Goal: Find specific page/section: Find specific page/section

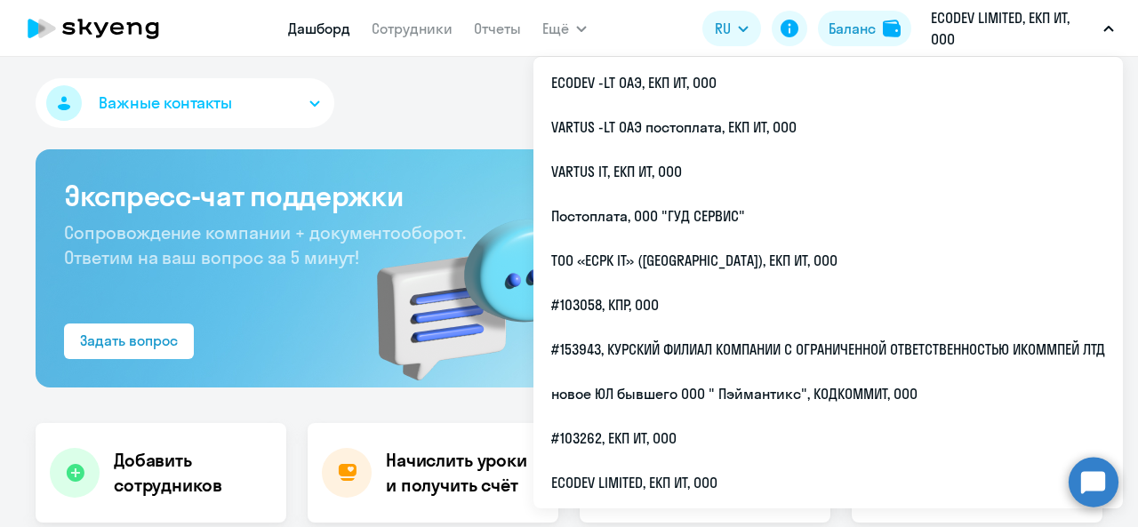
select select "30"
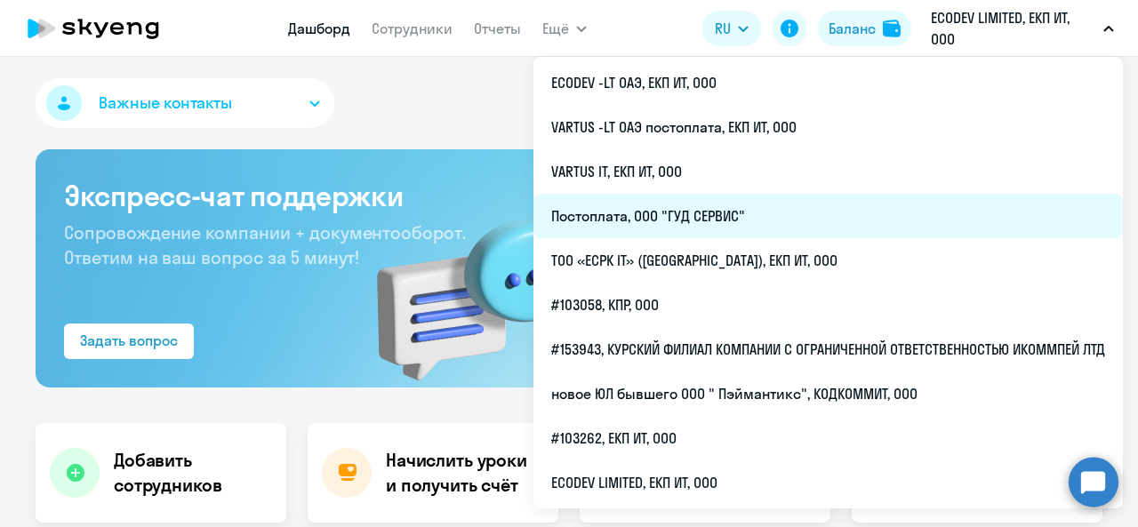
click at [782, 222] on li "Постоплата, ООО "ГУД СЕРВИС"" at bounding box center [827, 216] width 589 height 44
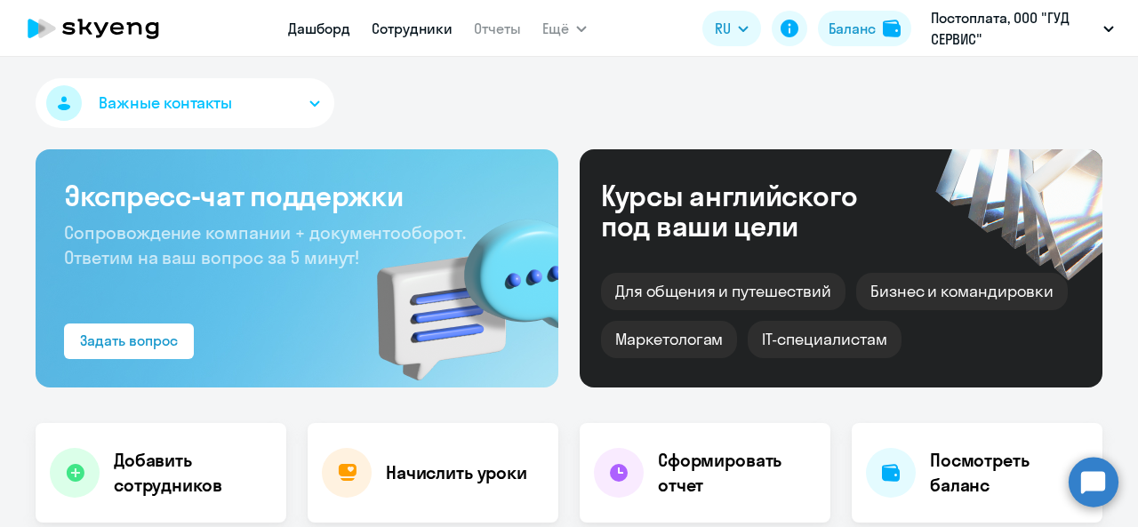
click at [432, 36] on link "Сотрудники" at bounding box center [412, 29] width 81 height 18
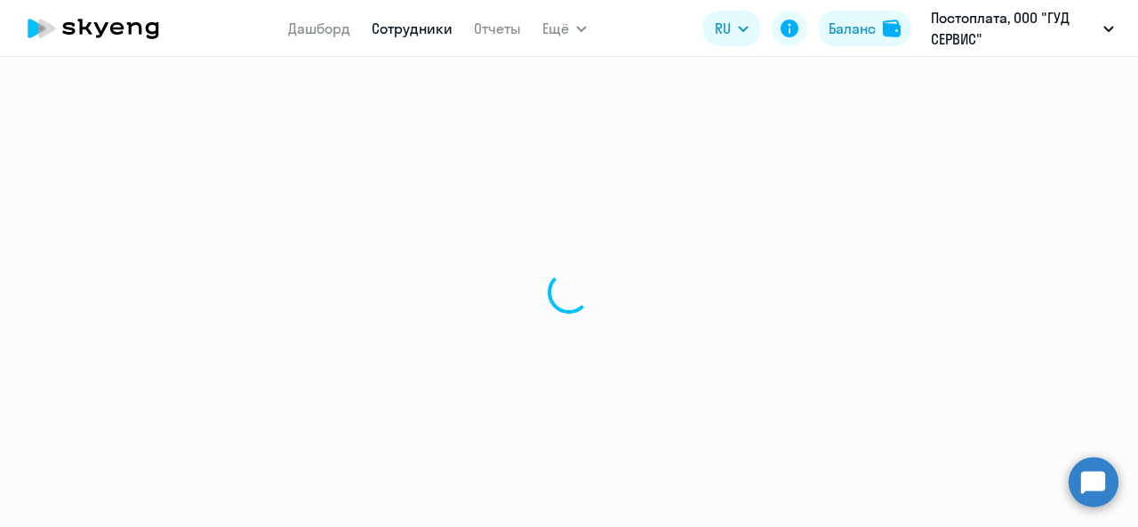
select select "30"
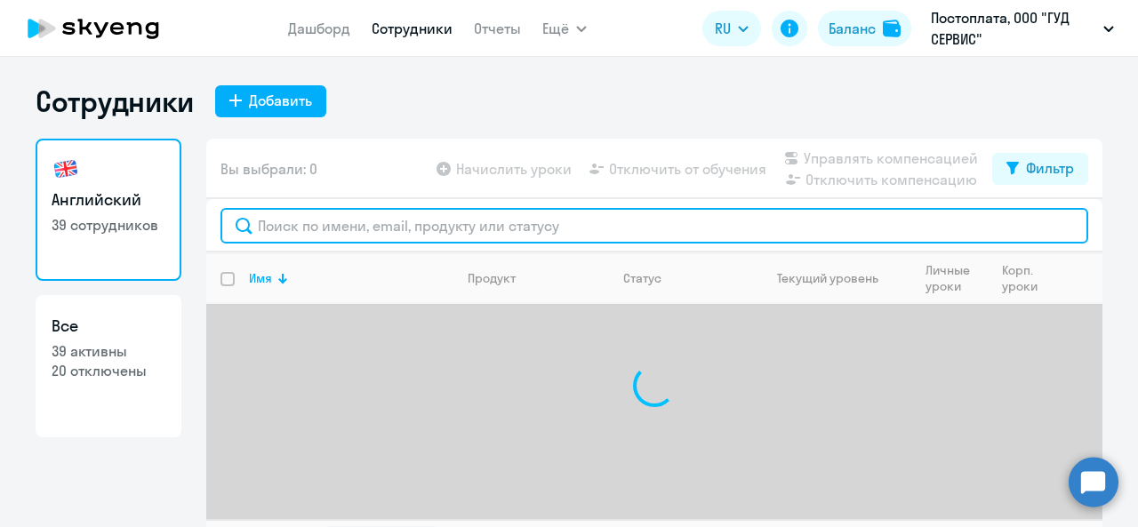
click at [524, 226] on input "text" at bounding box center [654, 226] width 868 height 36
type input "r"
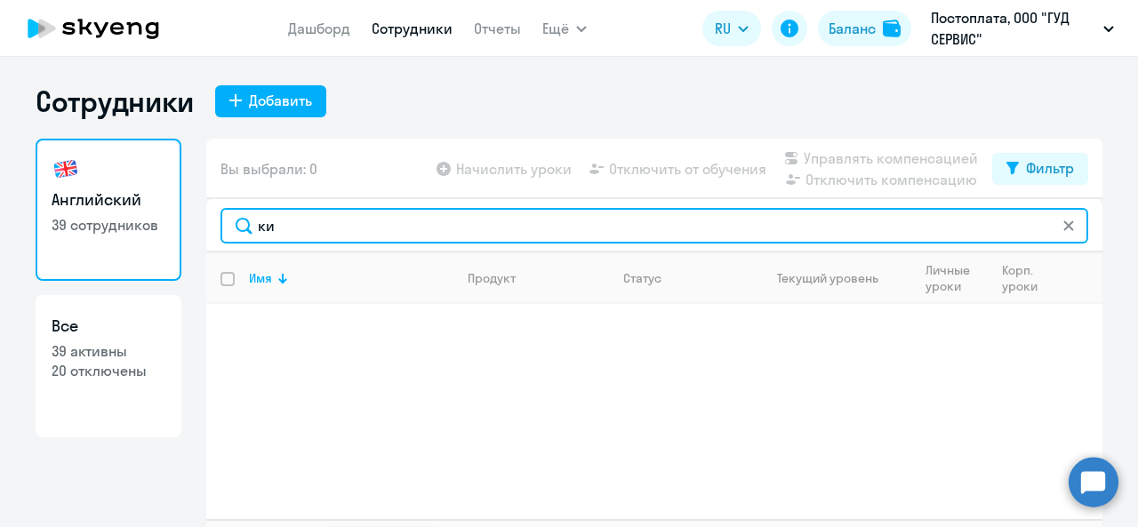
type input "к"
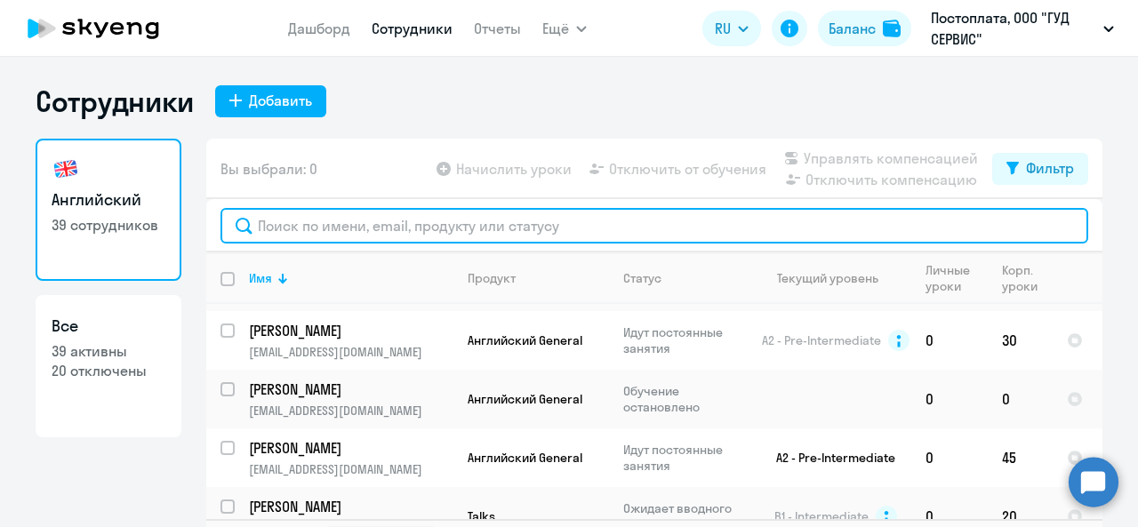
scroll to position [1698, 0]
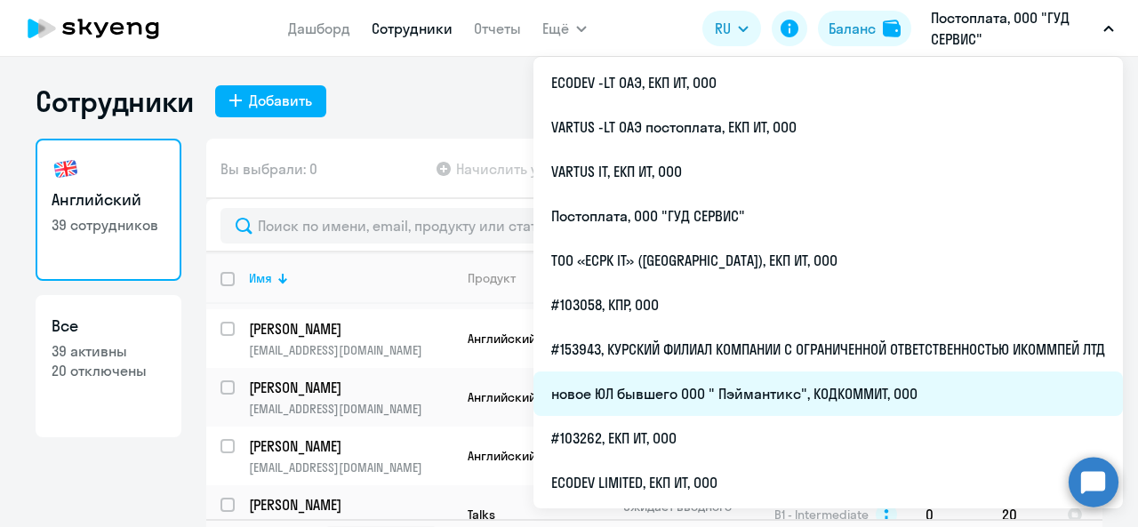
click at [673, 397] on li "новое ЮЛ бывшего ООО " Пэймантикс", КОДКОММИТ, ООО" at bounding box center [827, 394] width 589 height 44
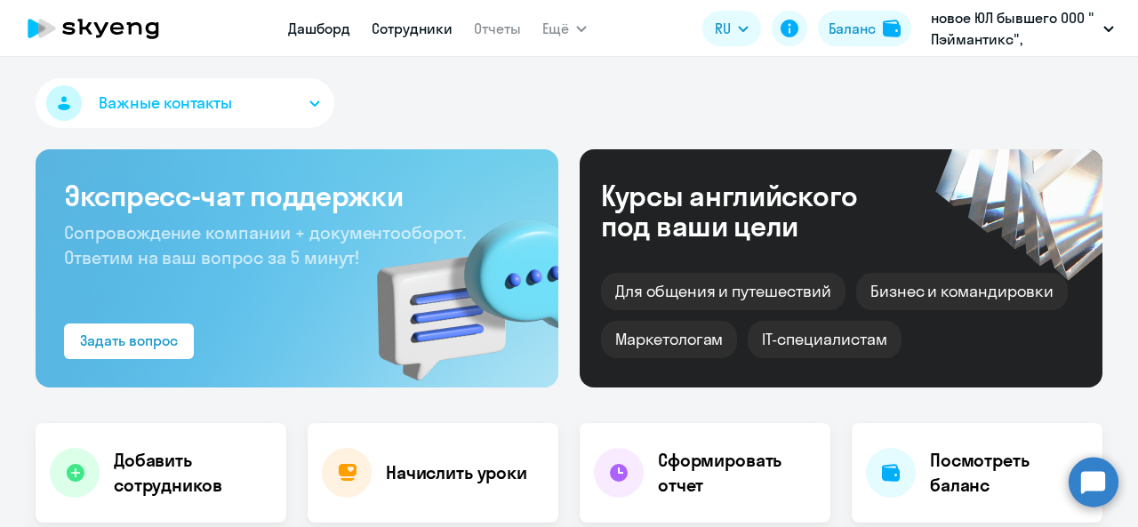
click at [437, 29] on link "Сотрудники" at bounding box center [412, 29] width 81 height 18
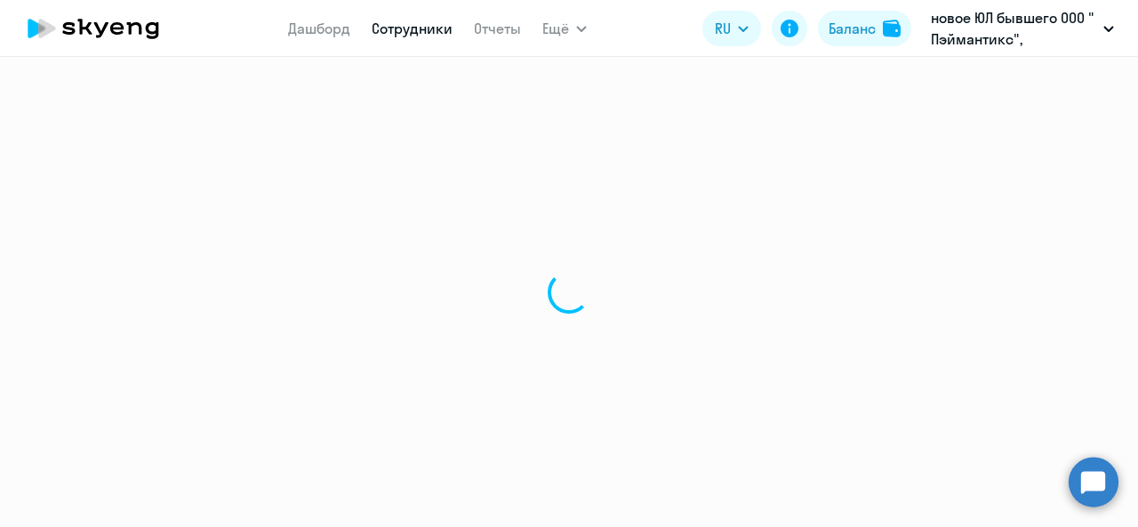
select select "30"
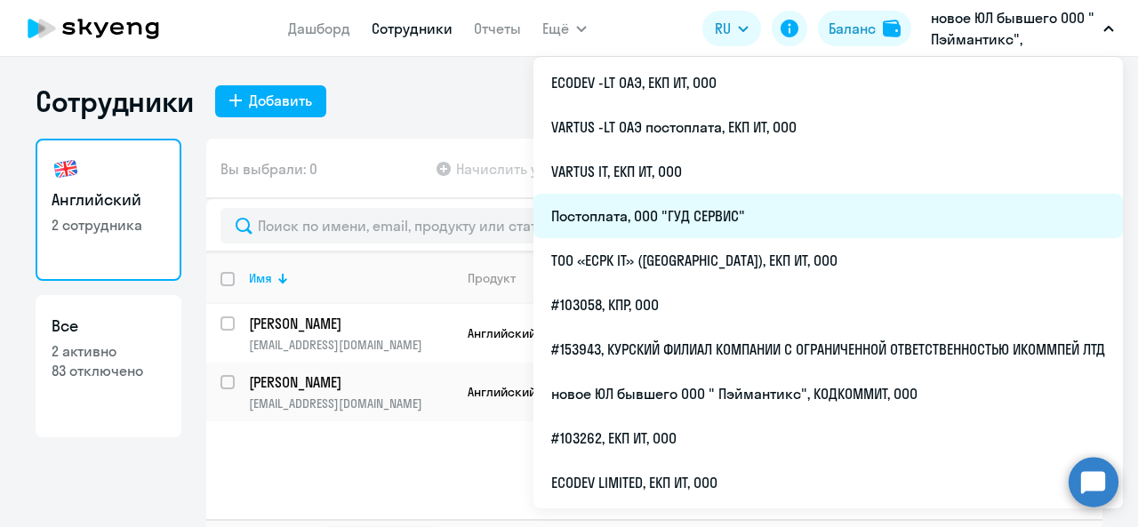
click at [699, 227] on li "Постоплата, ООО "ГУД СЕРВИС"" at bounding box center [827, 216] width 589 height 44
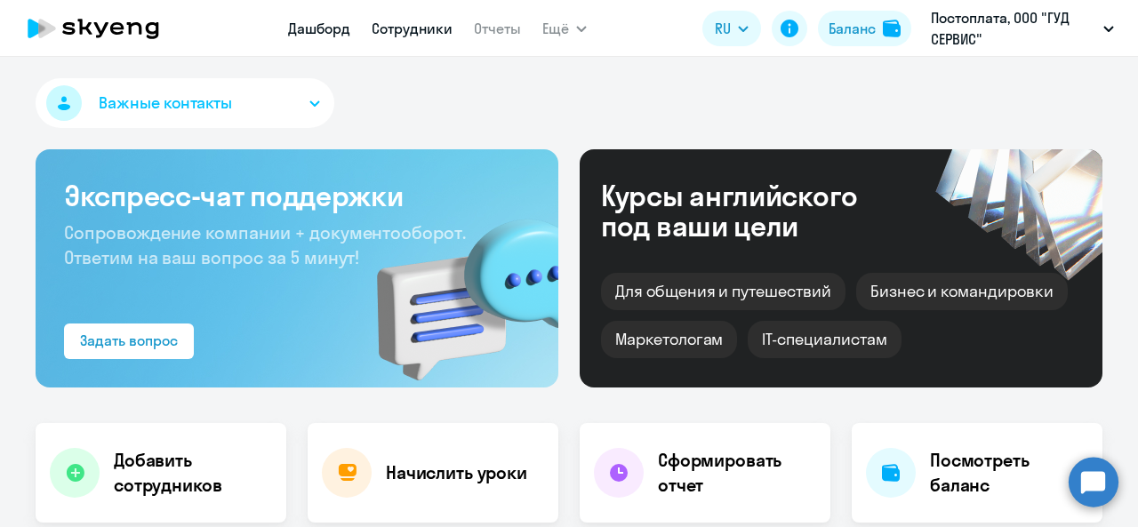
click at [412, 32] on link "Сотрудники" at bounding box center [412, 29] width 81 height 18
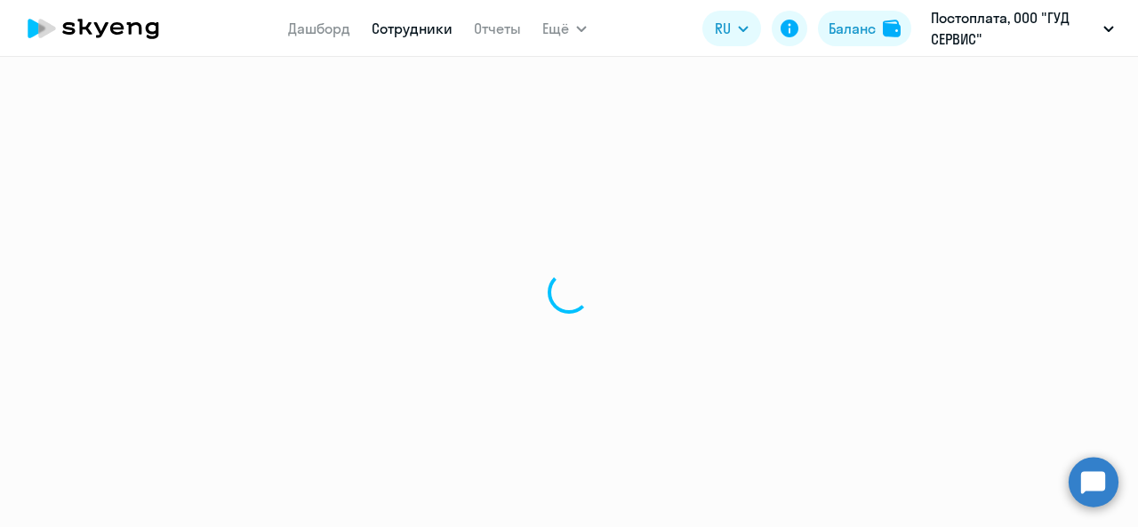
select select "30"
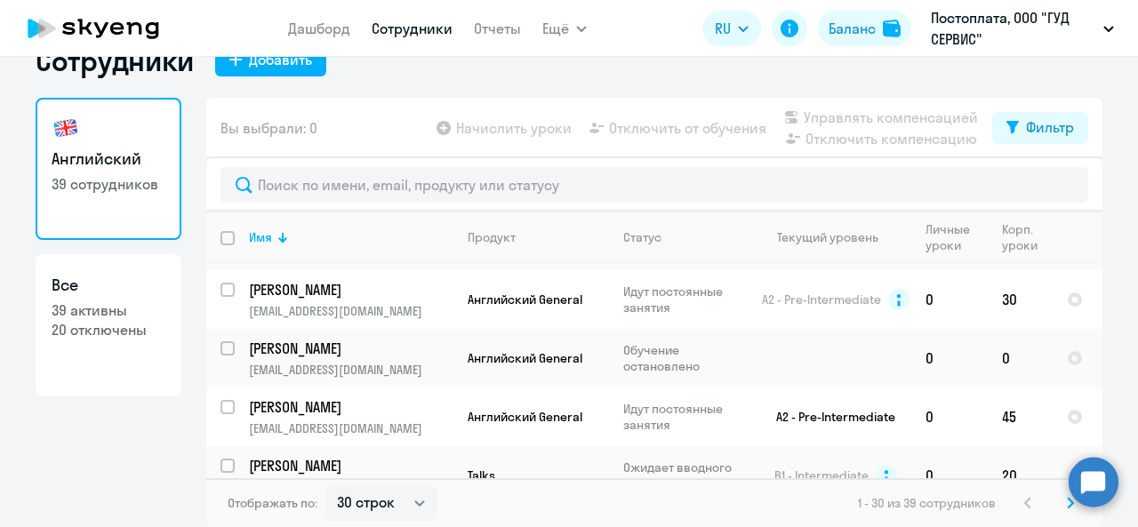
scroll to position [1698, 0]
click at [1059, 500] on svg-icon at bounding box center [1069, 502] width 21 height 21
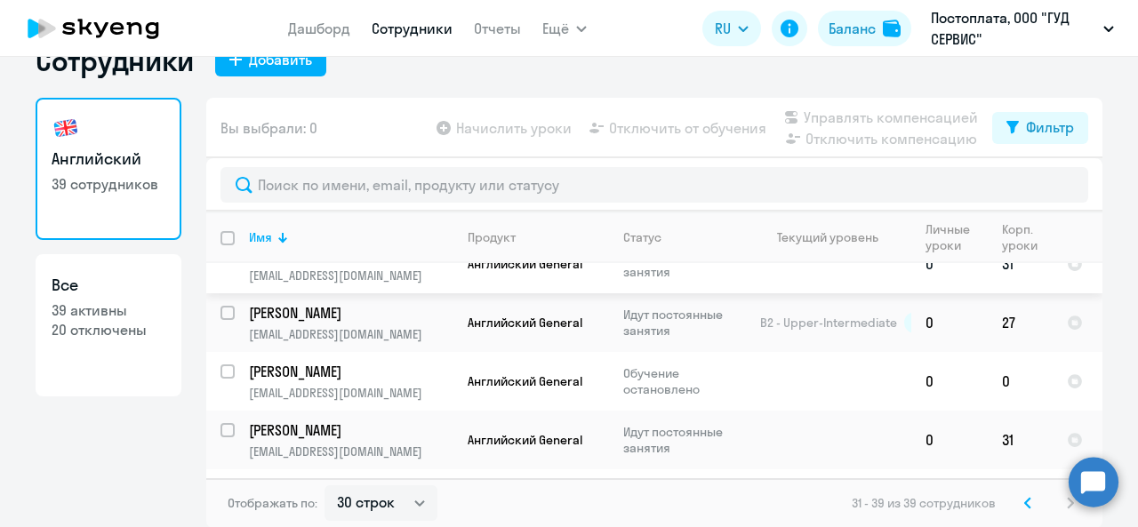
scroll to position [350, 0]
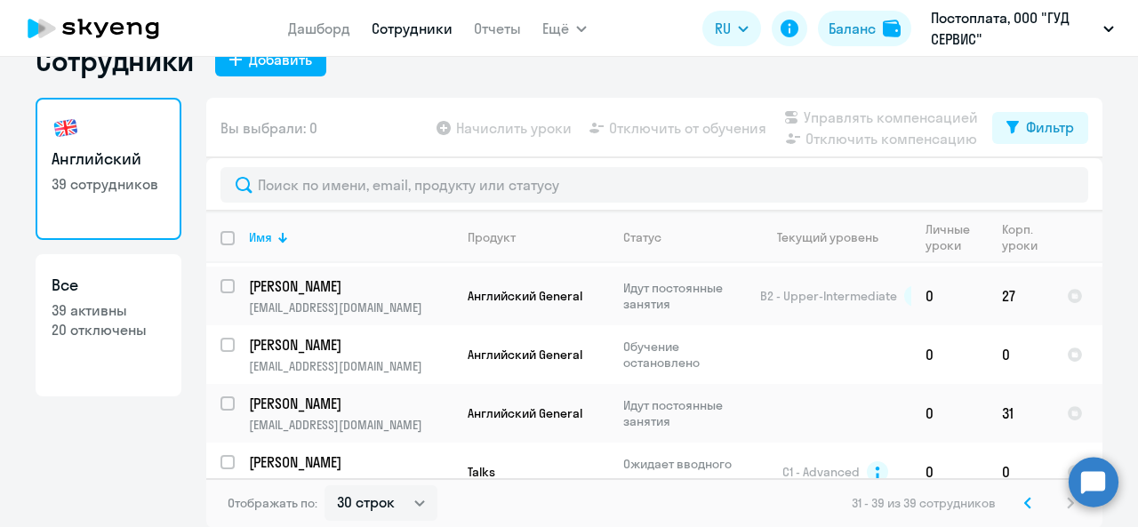
click at [1024, 505] on icon at bounding box center [1027, 503] width 7 height 12
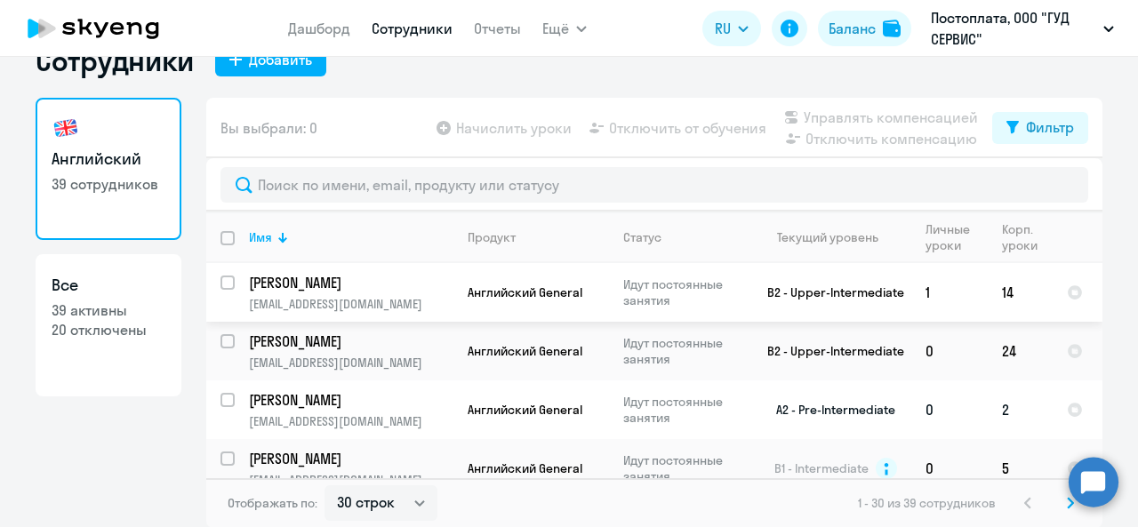
scroll to position [0, 0]
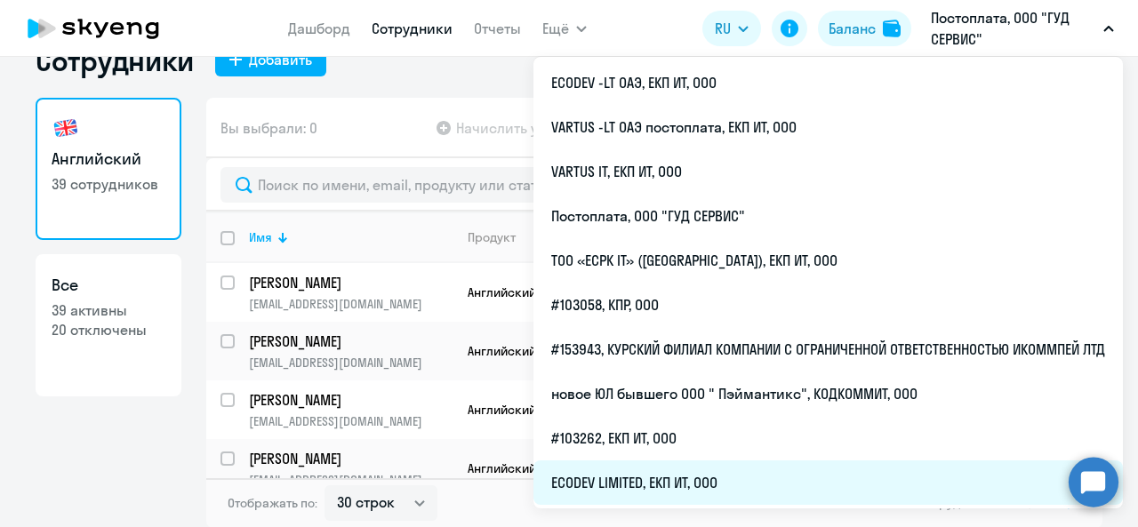
click at [792, 471] on li "ECODEV LIMITED, ЕКП ИТ, ООО" at bounding box center [827, 482] width 589 height 44
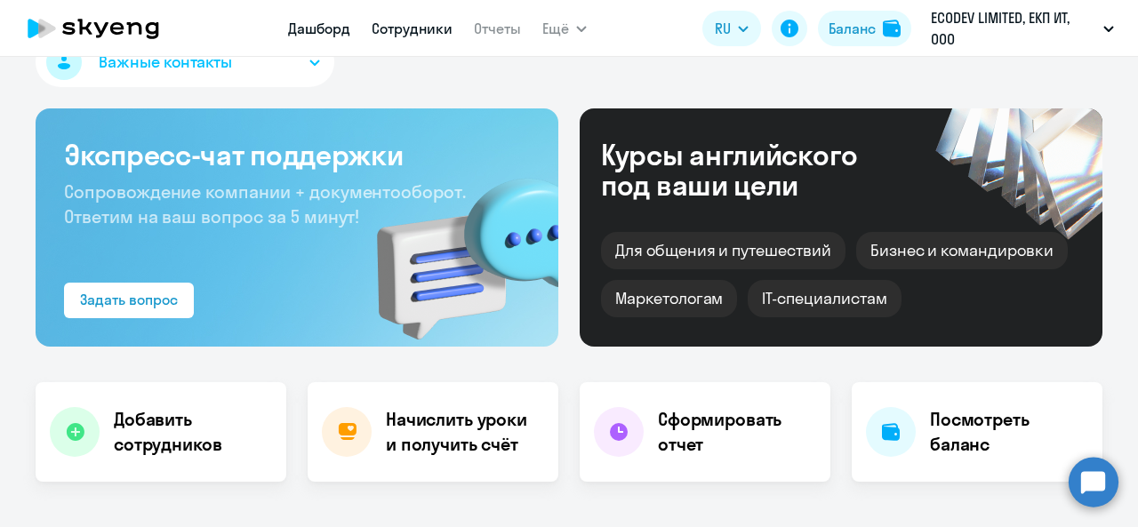
click at [425, 28] on link "Сотрудники" at bounding box center [412, 29] width 81 height 18
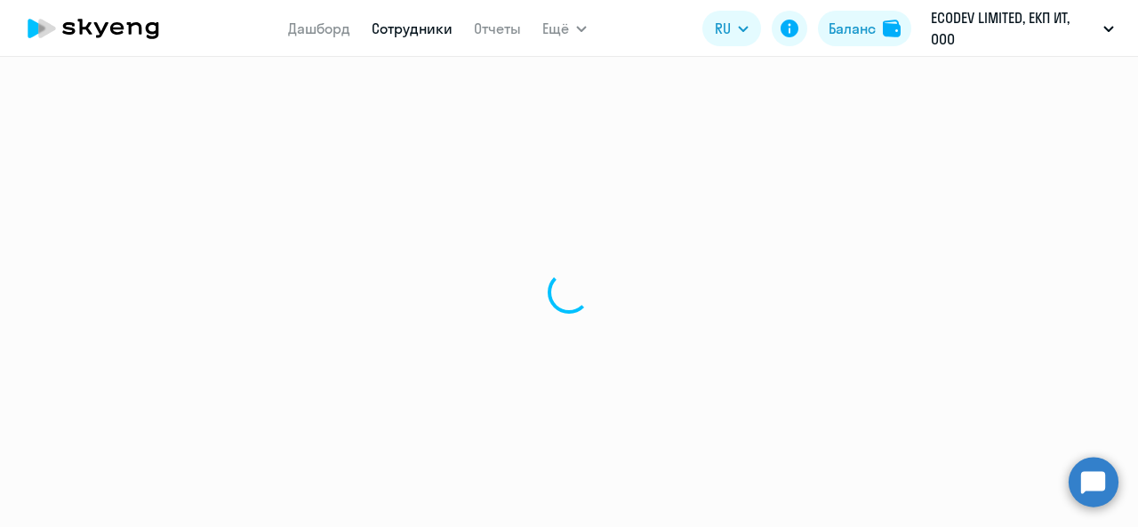
select select "30"
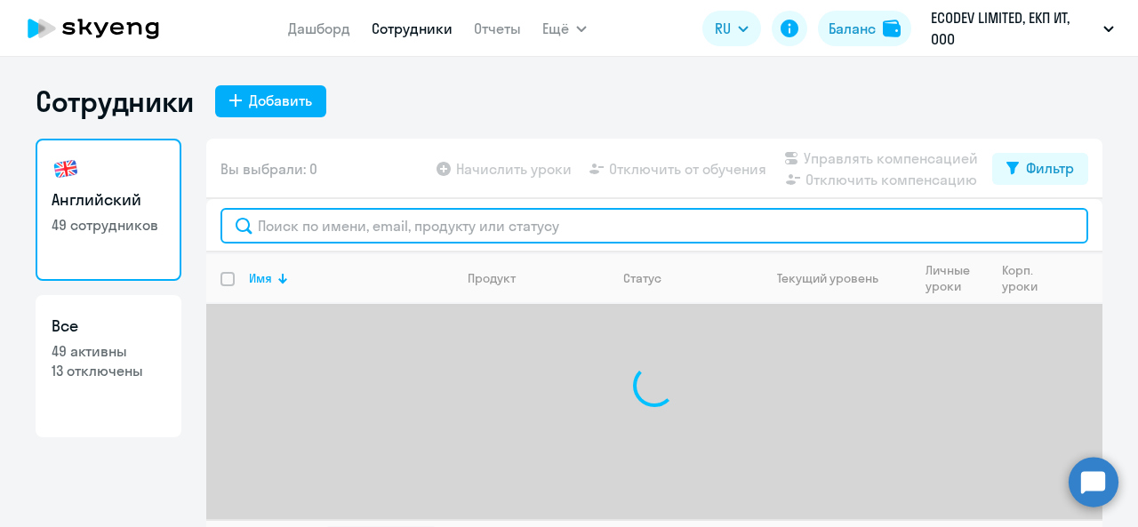
click at [567, 238] on input "text" at bounding box center [654, 226] width 868 height 36
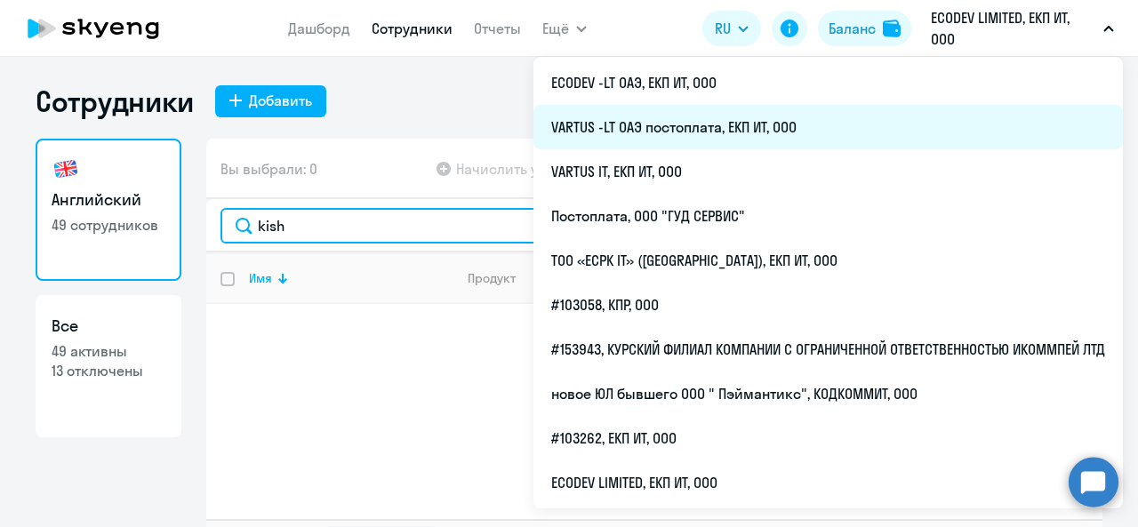
type input "kish"
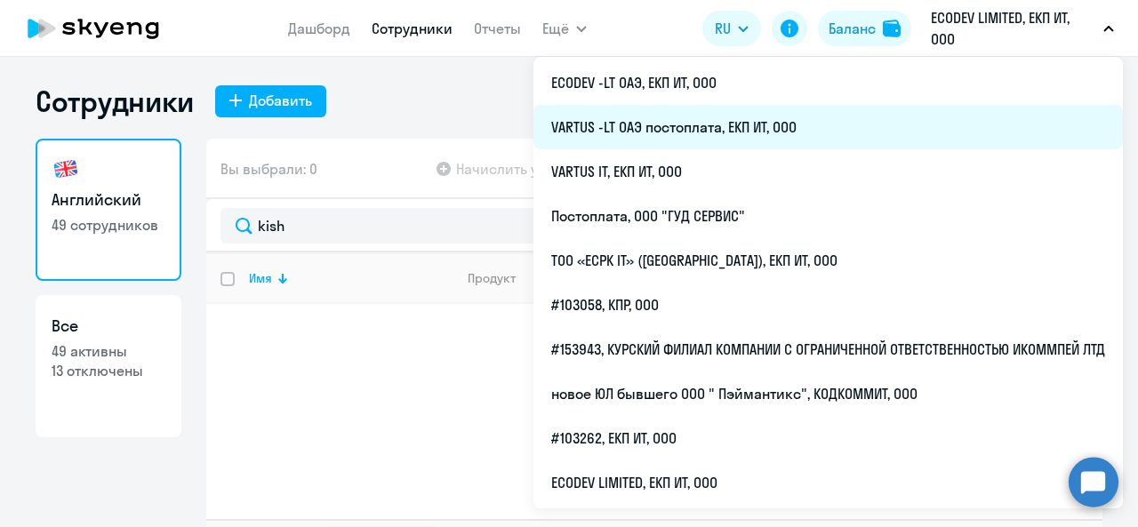
click at [782, 131] on li "VARTUS -LT ОАЭ постоплата, ЕКП ИТ, ООО" at bounding box center [827, 127] width 589 height 44
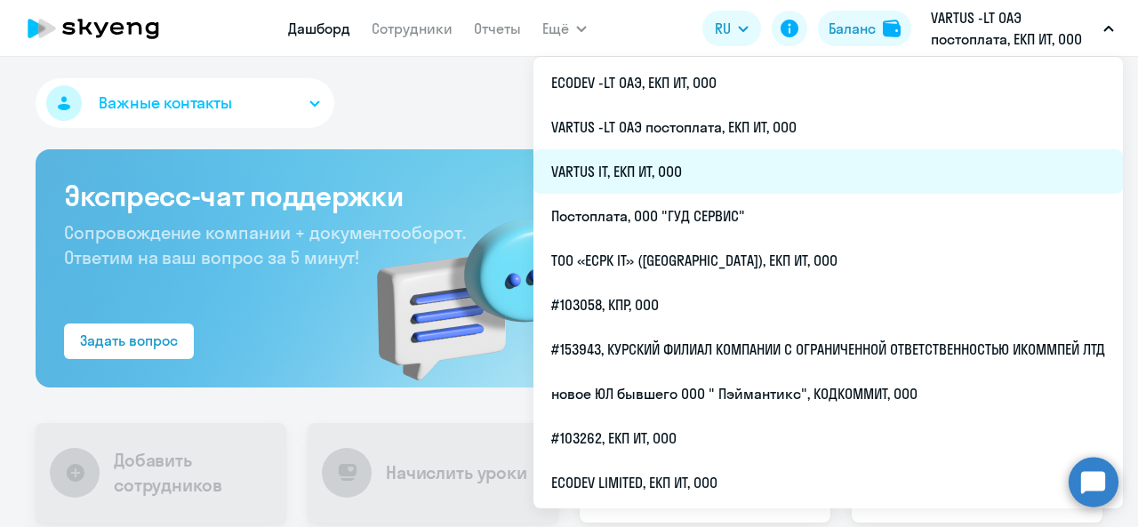
click at [916, 157] on li "VARTUS IT, ЕКП ИТ, ООО" at bounding box center [827, 171] width 589 height 44
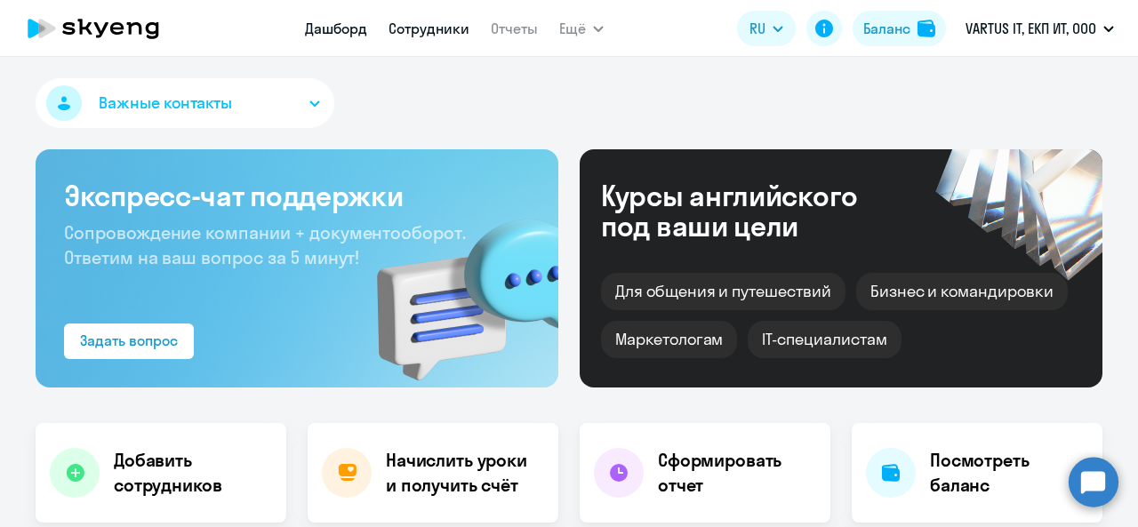
click at [457, 27] on link "Сотрудники" at bounding box center [428, 29] width 81 height 18
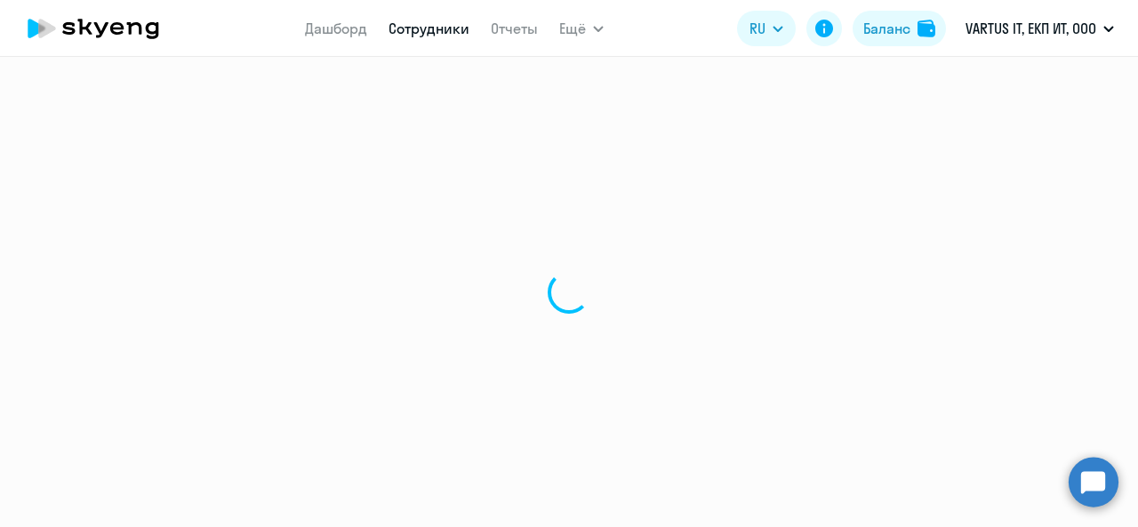
select select "30"
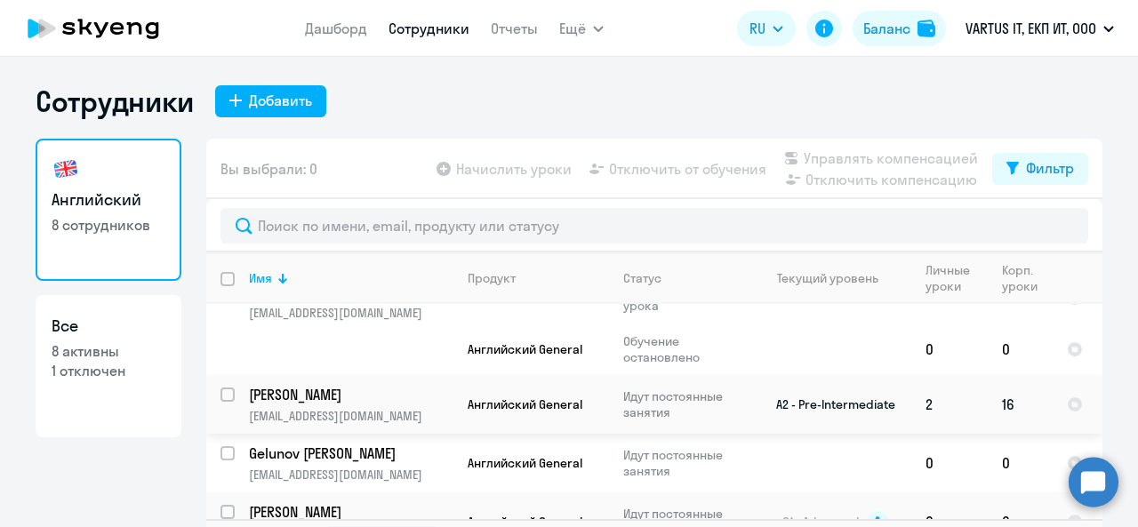
scroll to position [377, 0]
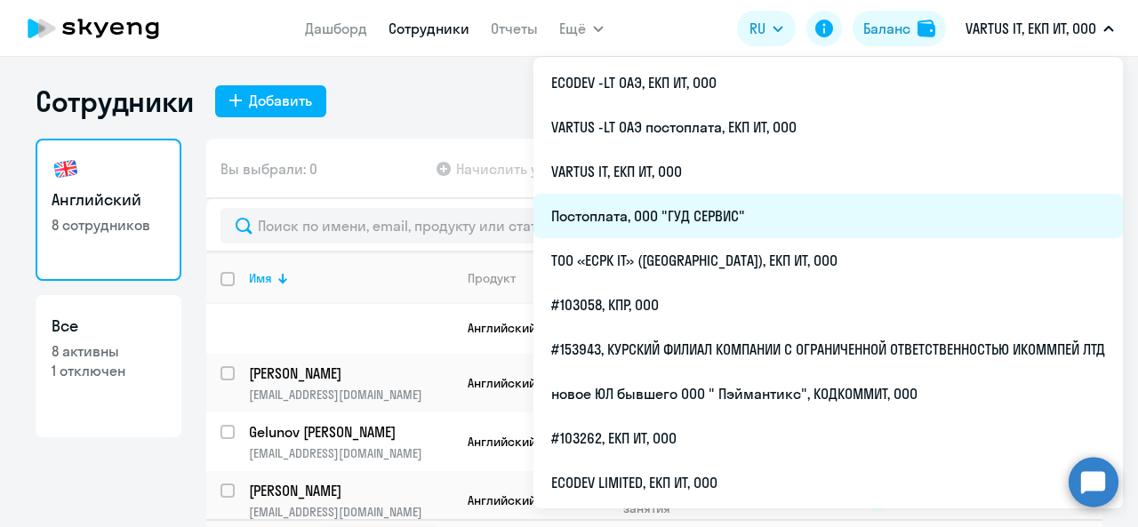
click at [768, 226] on li "Постоплата, ООО "ГУД СЕРВИС"" at bounding box center [827, 216] width 589 height 44
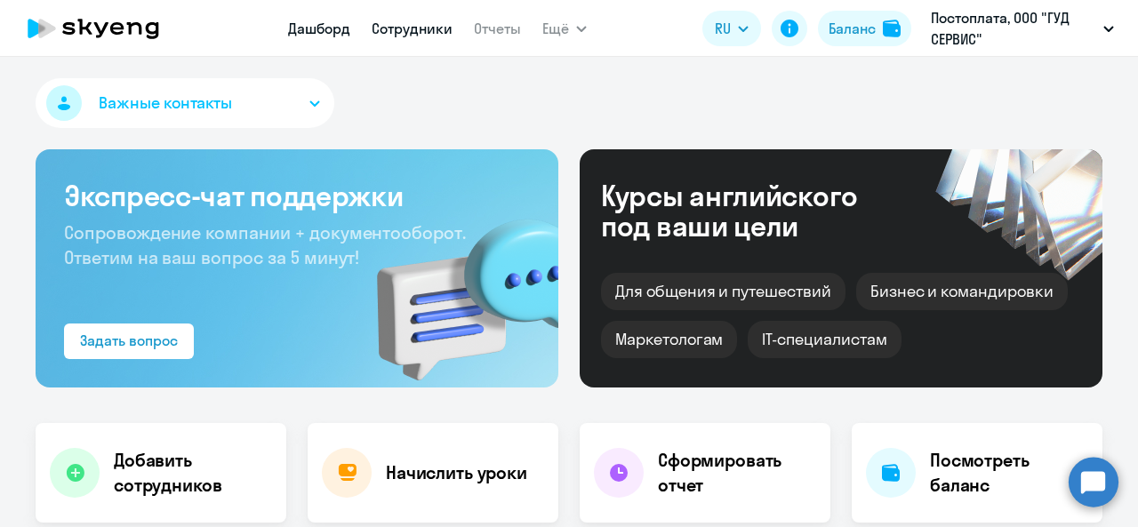
click at [433, 21] on link "Сотрудники" at bounding box center [412, 29] width 81 height 18
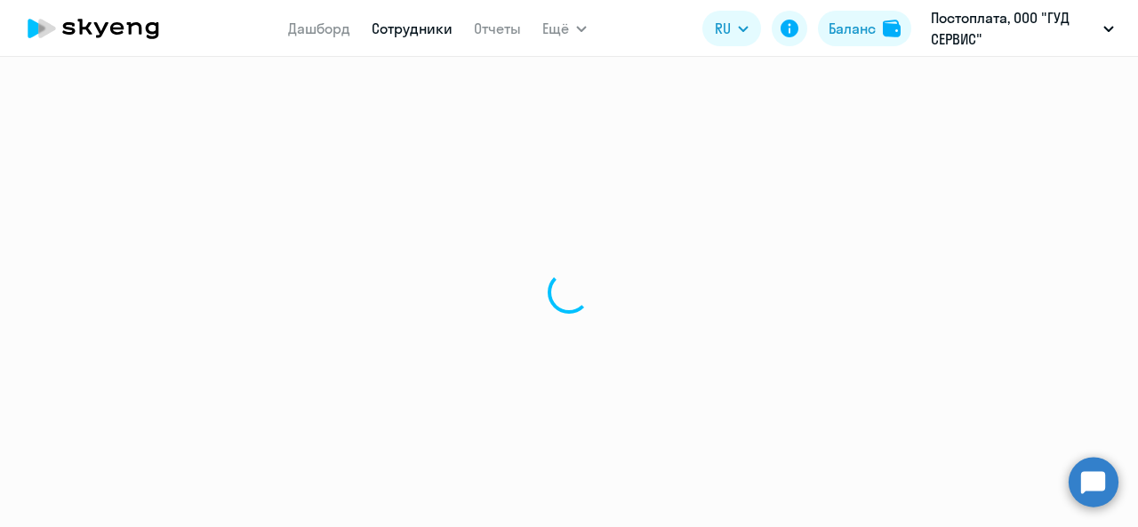
select select "30"
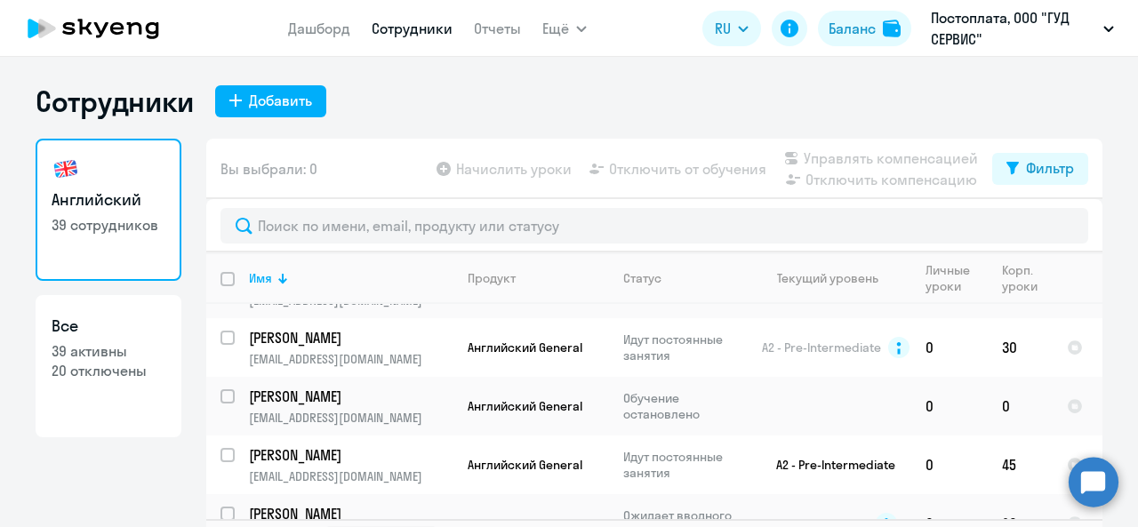
scroll to position [1698, 0]
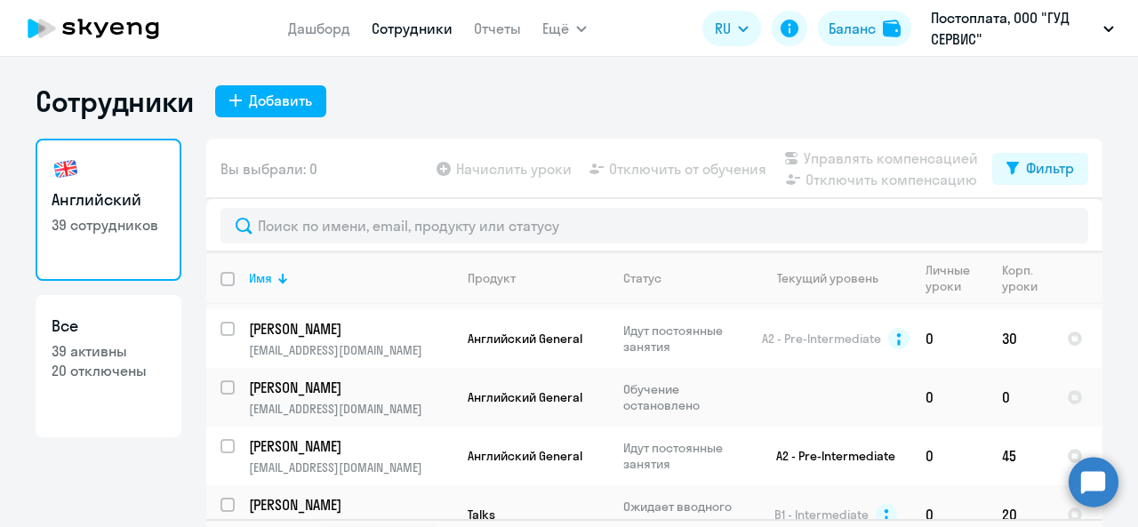
click at [126, 17] on icon at bounding box center [93, 28] width 156 height 44
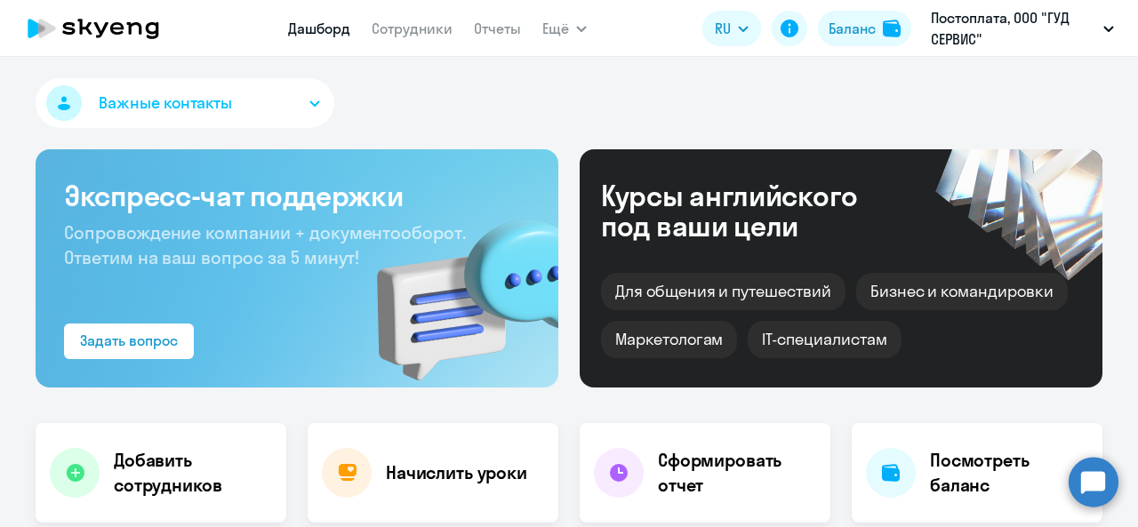
select select "30"
